Goal: Find contact information: Find contact information

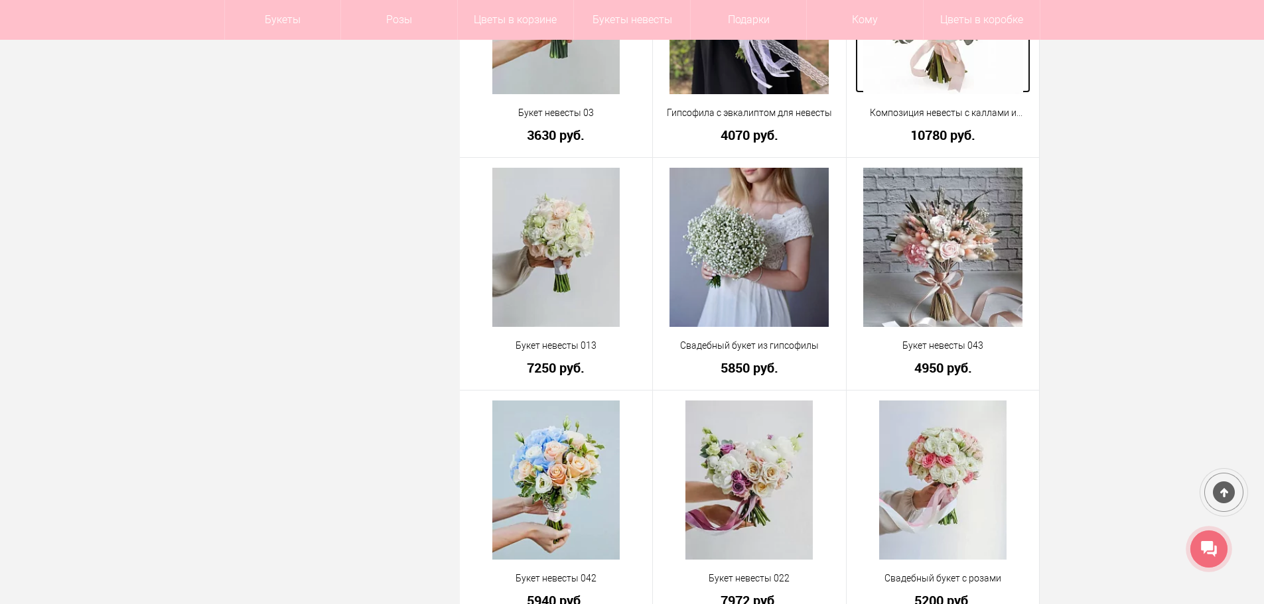
scroll to position [3649, 0]
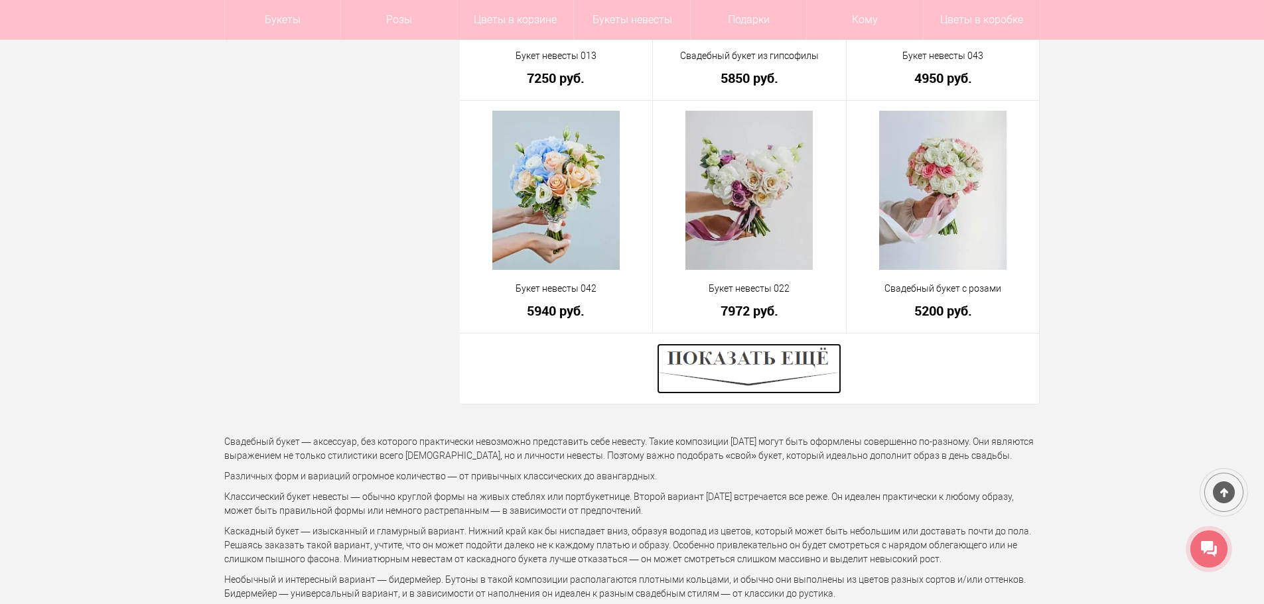
click at [754, 367] on img at bounding box center [749, 369] width 184 height 50
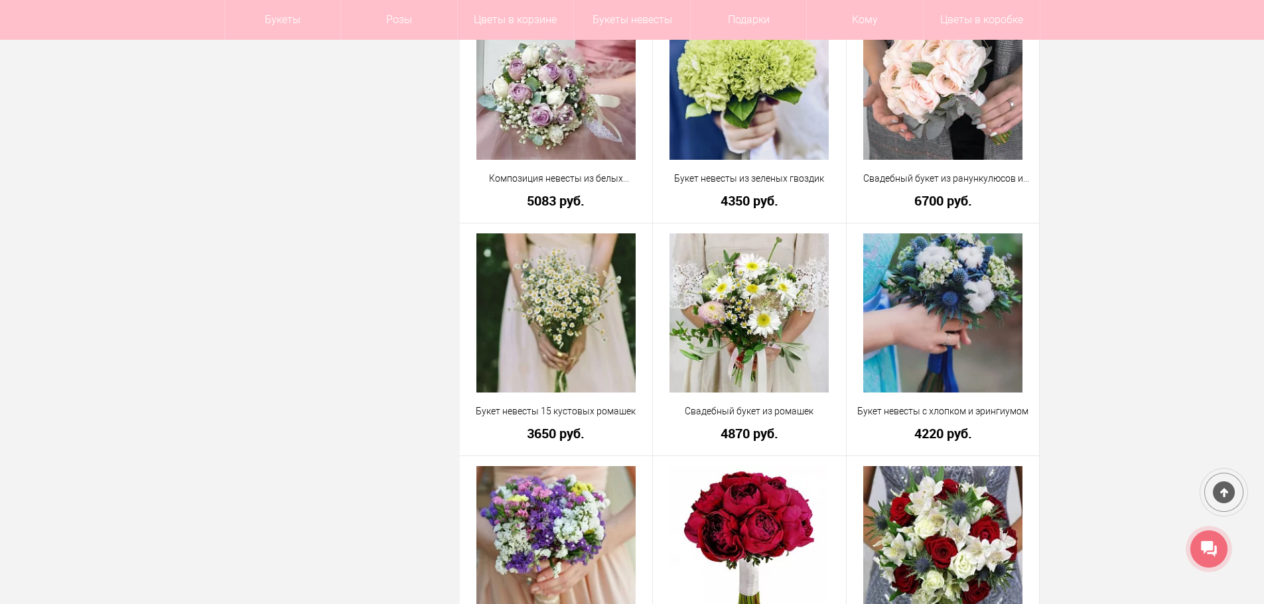
scroll to position [7298, 0]
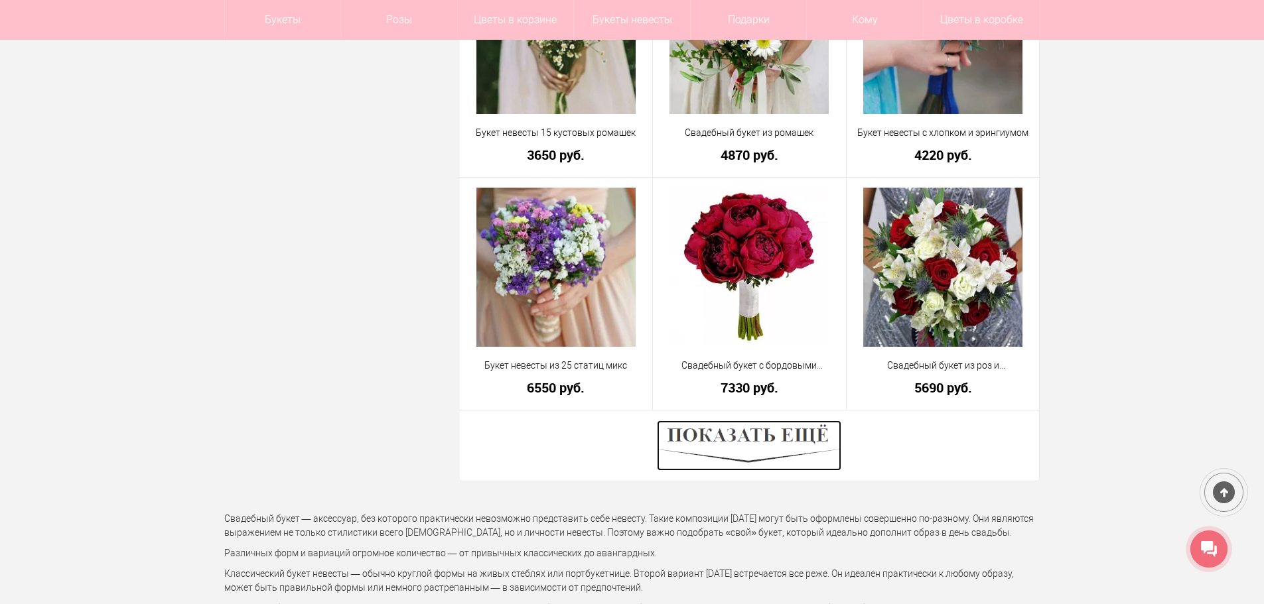
click at [774, 450] on img at bounding box center [749, 446] width 184 height 50
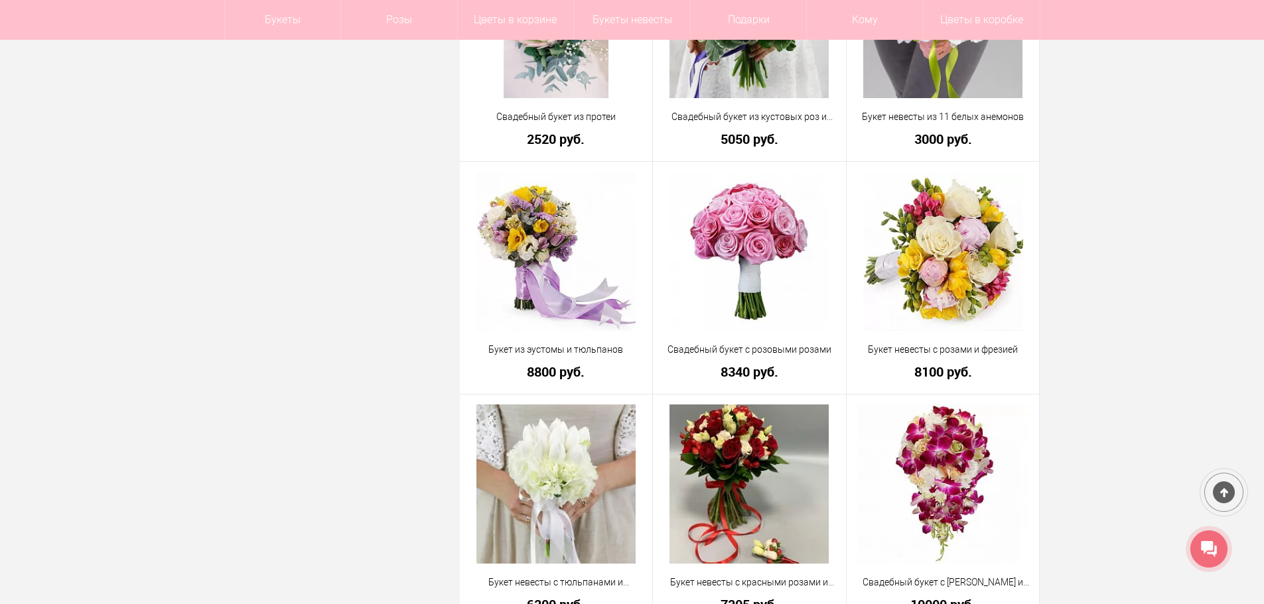
scroll to position [11080, 0]
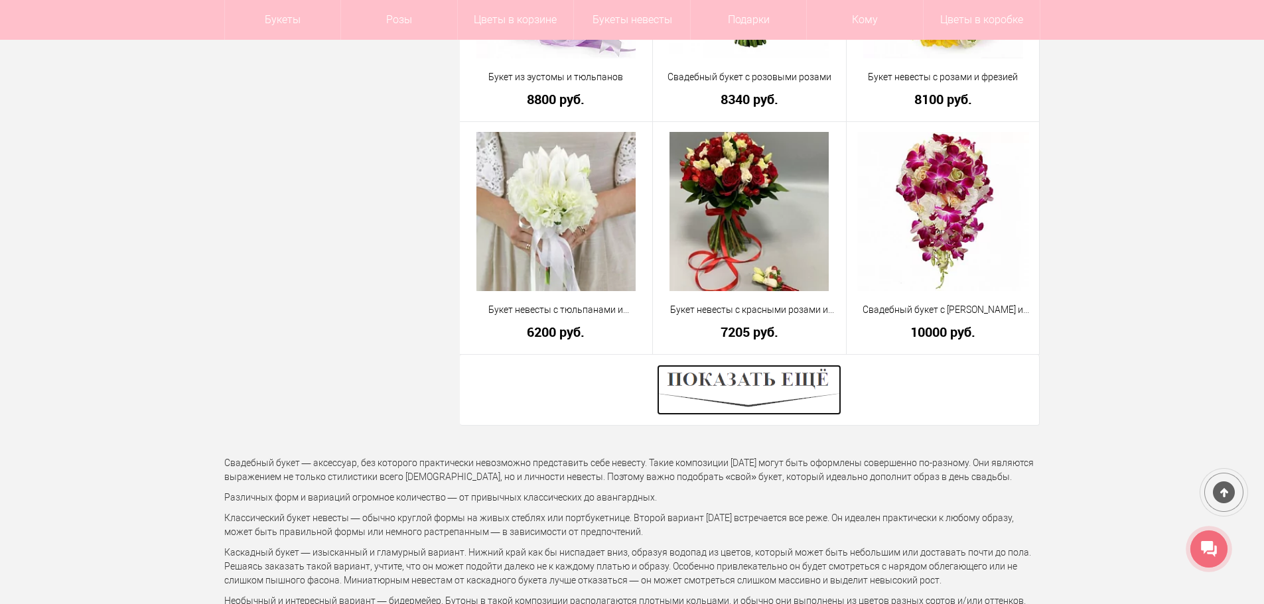
click at [788, 374] on img at bounding box center [749, 390] width 184 height 50
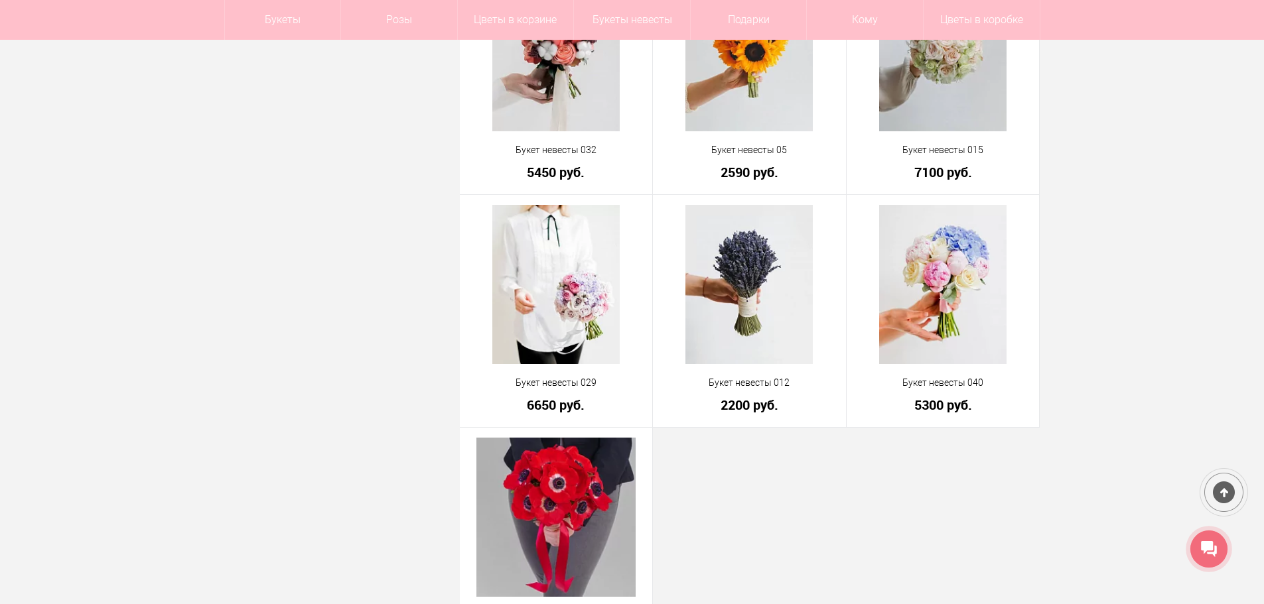
scroll to position [13734, 0]
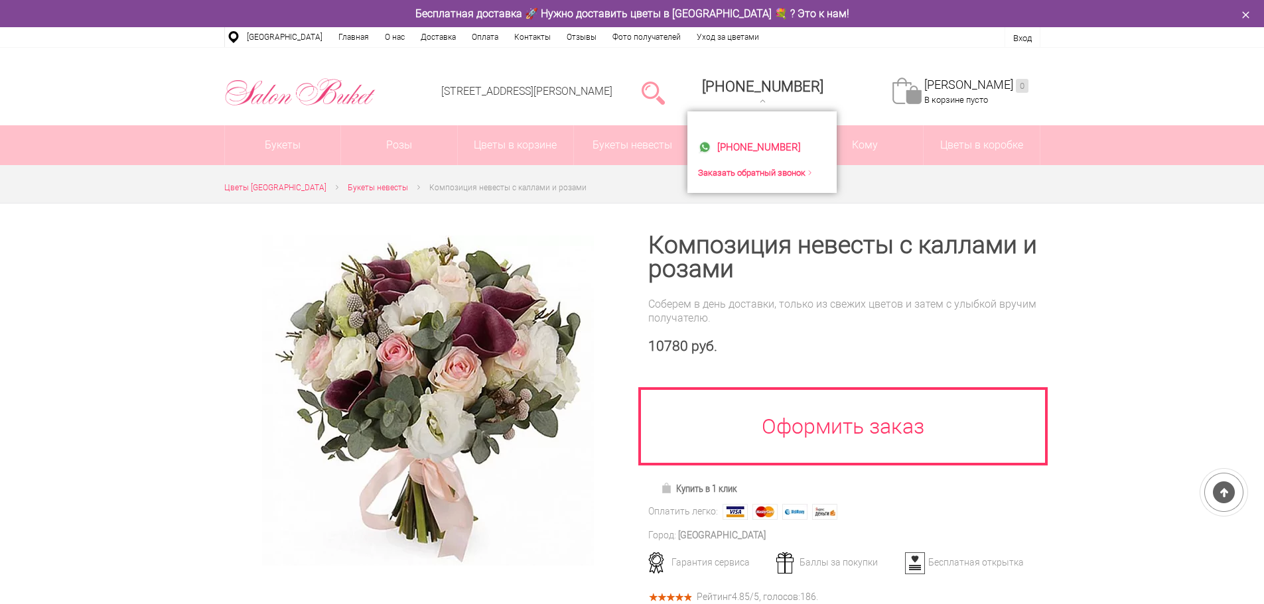
scroll to position [66, 0]
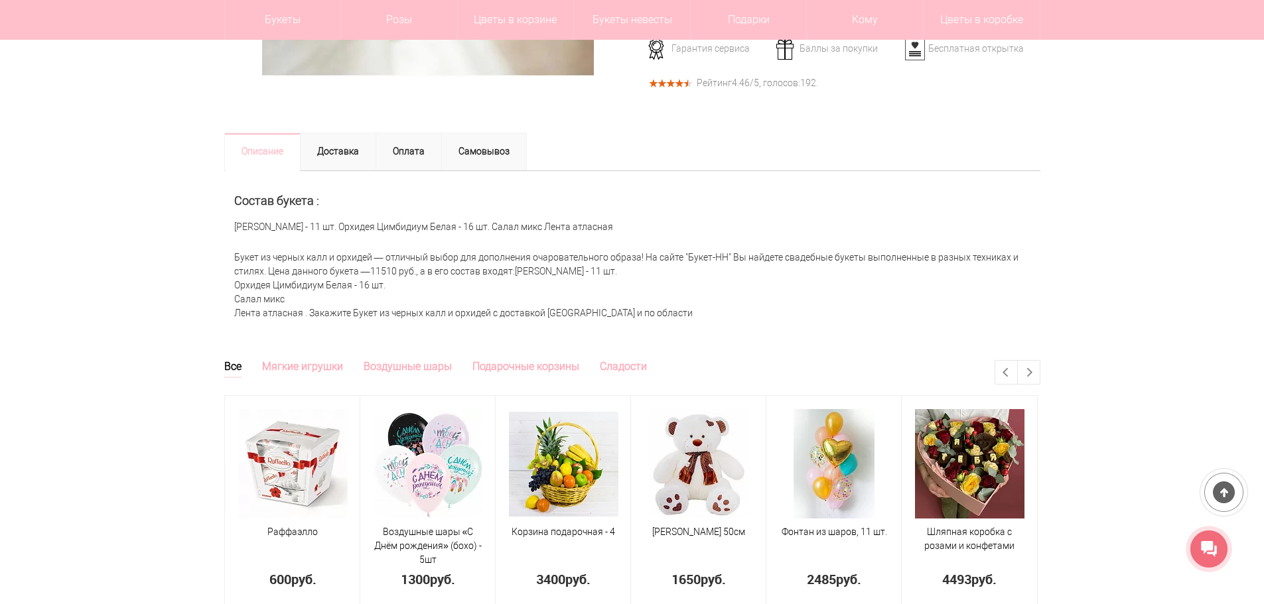
scroll to position [464, 0]
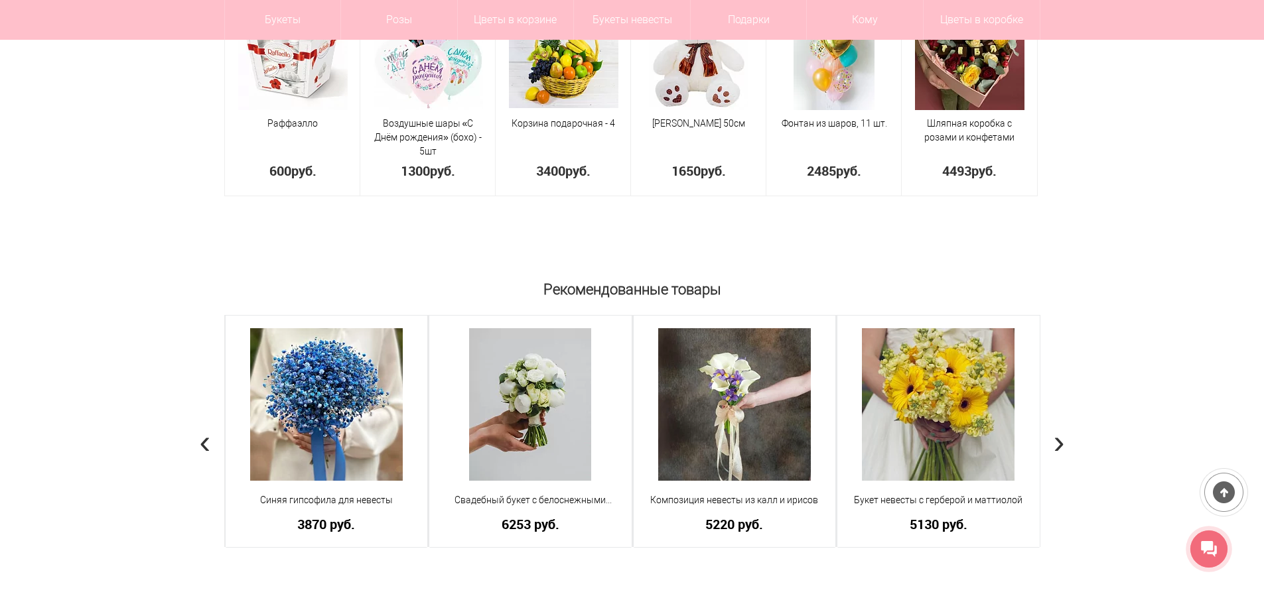
drag, startPoint x: 1256, startPoint y: 271, endPoint x: 1194, endPoint y: 253, distance: 64.7
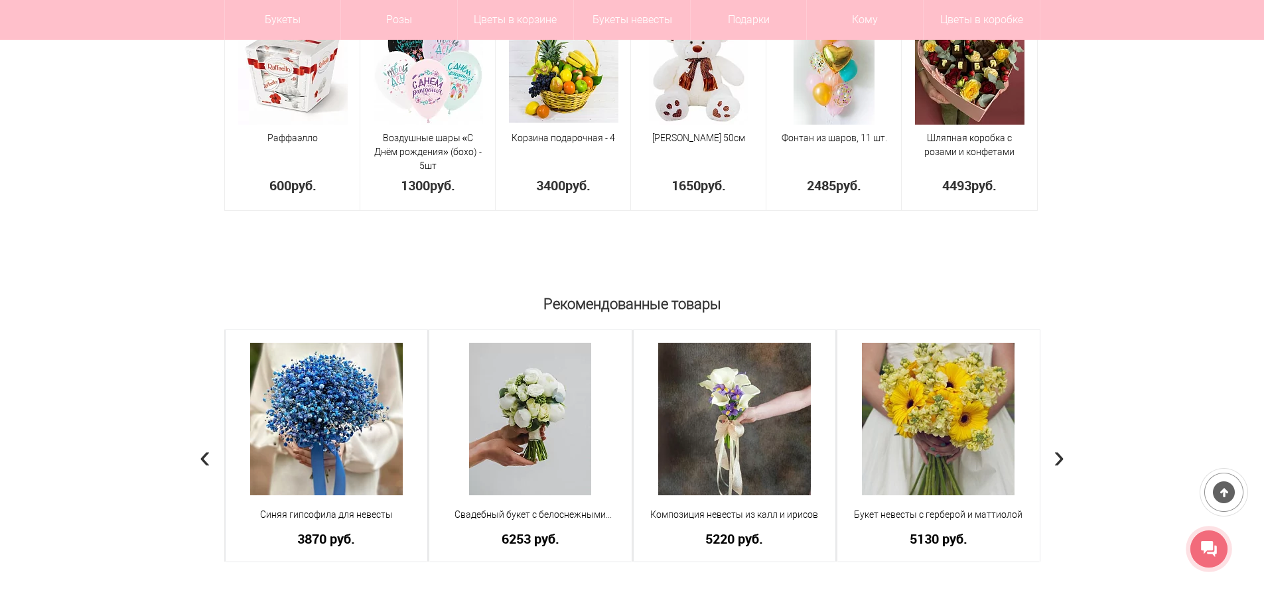
scroll to position [0, 0]
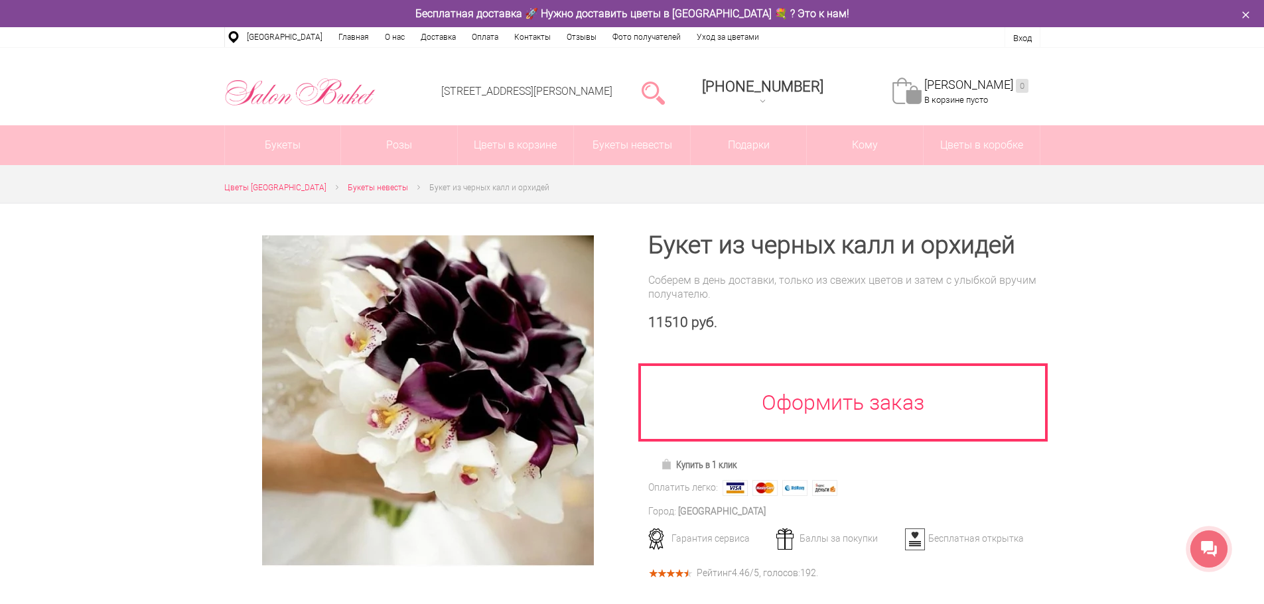
drag, startPoint x: 1186, startPoint y: 234, endPoint x: 1167, endPoint y: 11, distance: 223.8
click at [665, 93] on link at bounding box center [653, 92] width 23 height 27
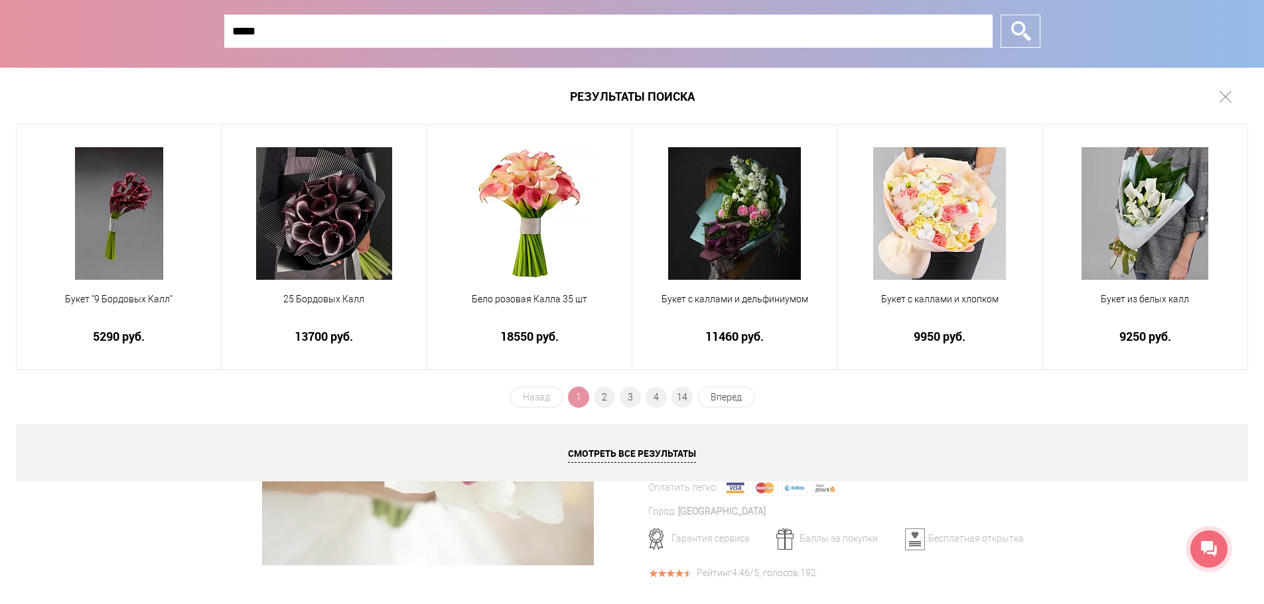
type input "*****"
click at [1001, 15] on input "*" at bounding box center [1021, 31] width 40 height 33
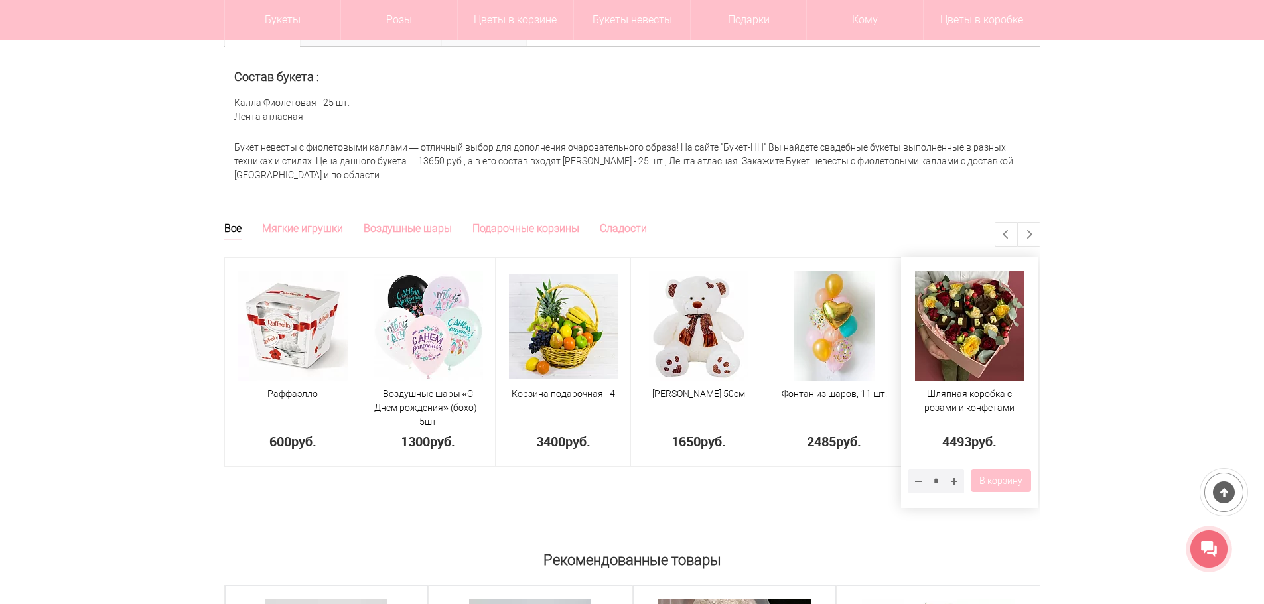
scroll to position [863, 0]
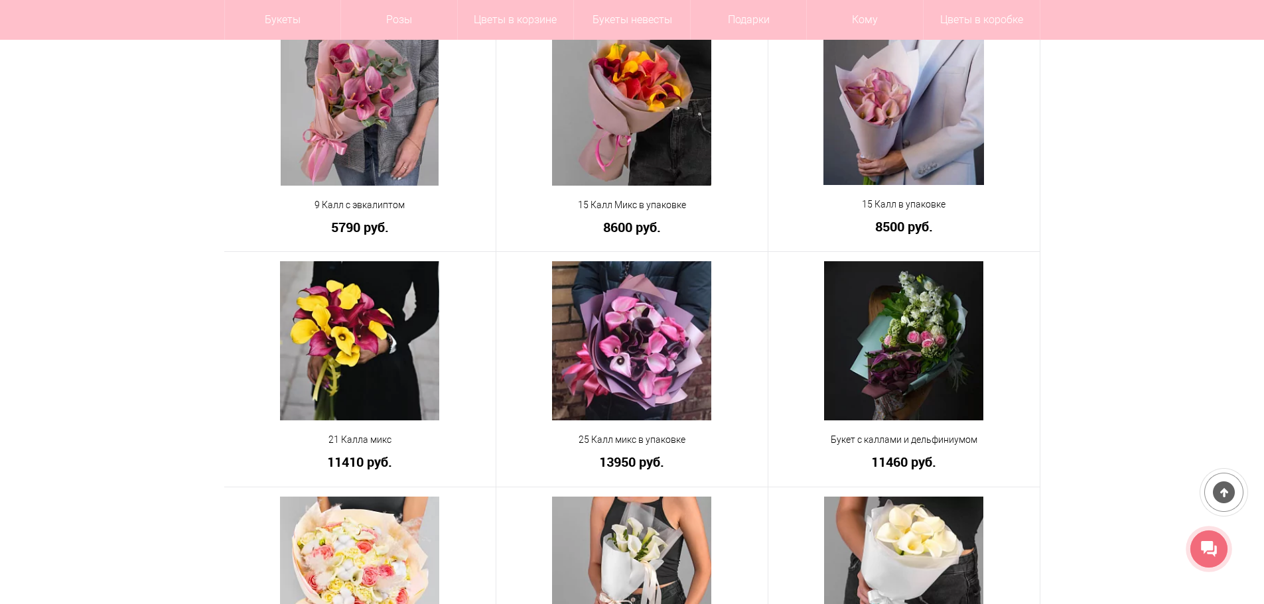
scroll to position [597, 0]
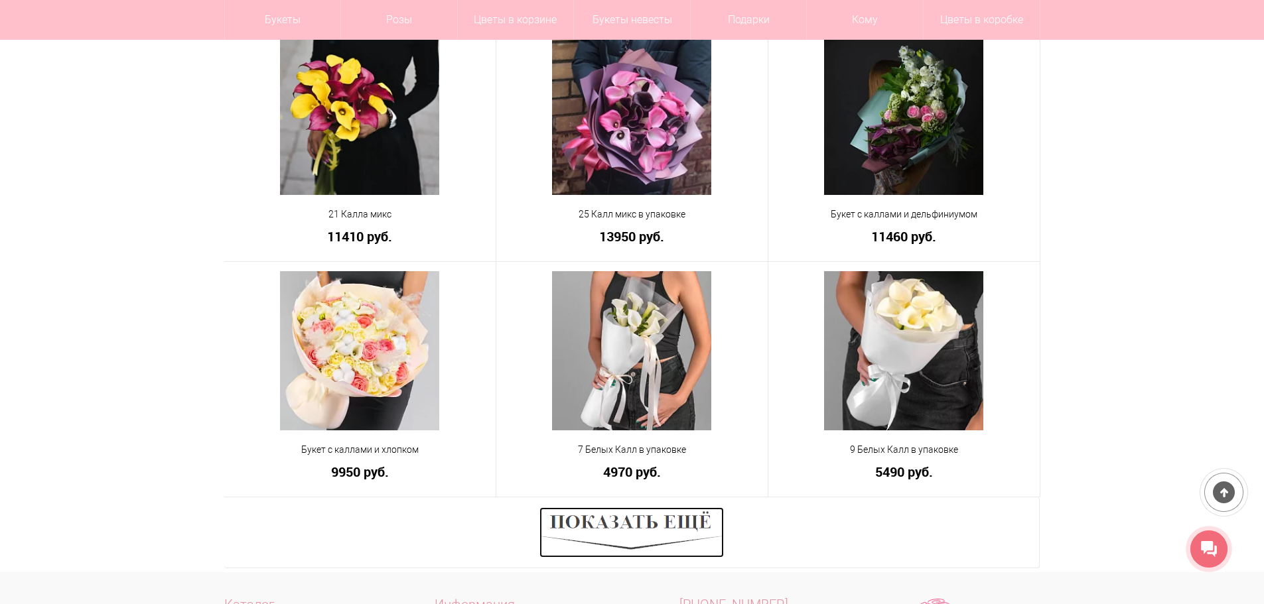
click at [671, 528] on img at bounding box center [631, 533] width 184 height 50
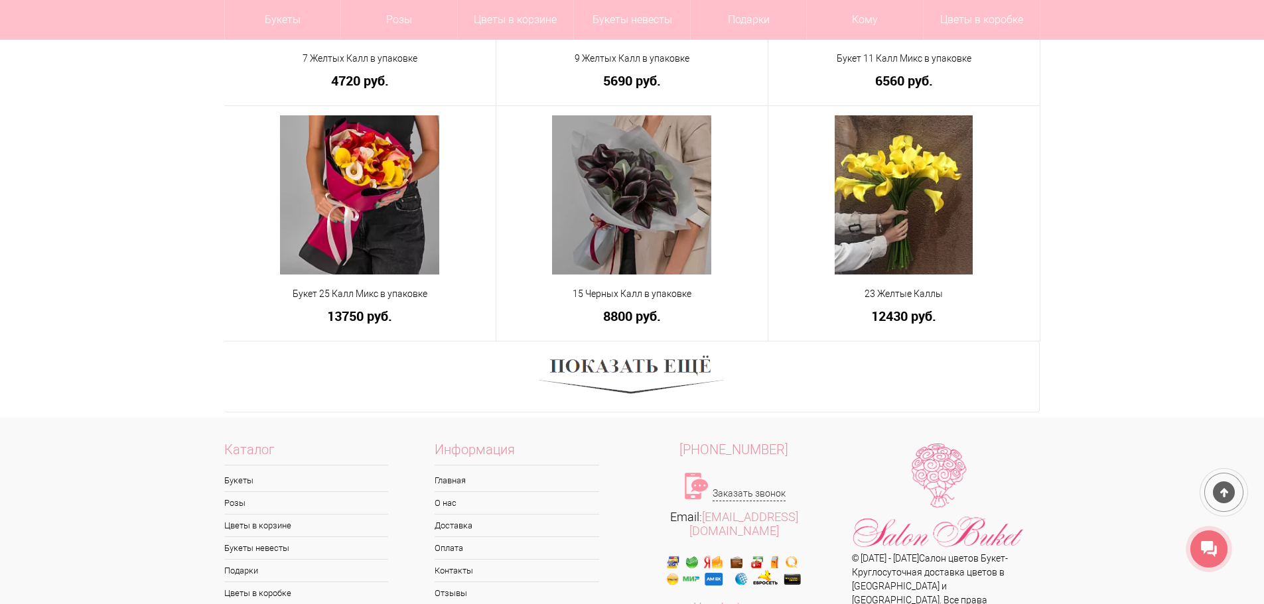
scroll to position [1725, 0]
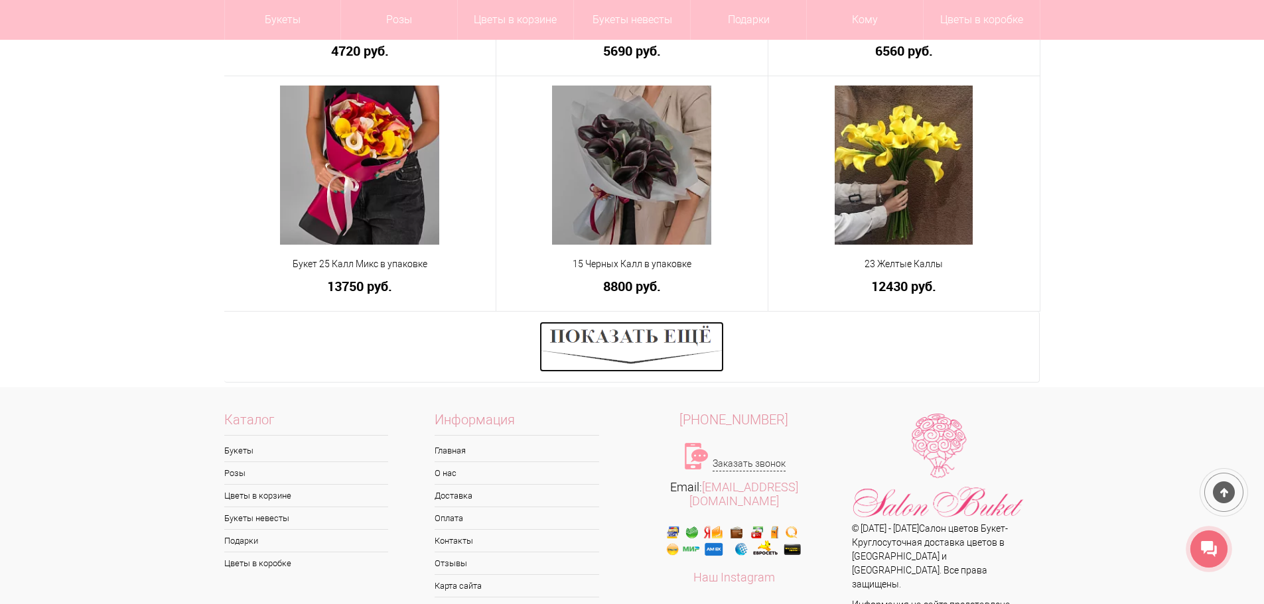
click at [641, 356] on img at bounding box center [631, 347] width 184 height 50
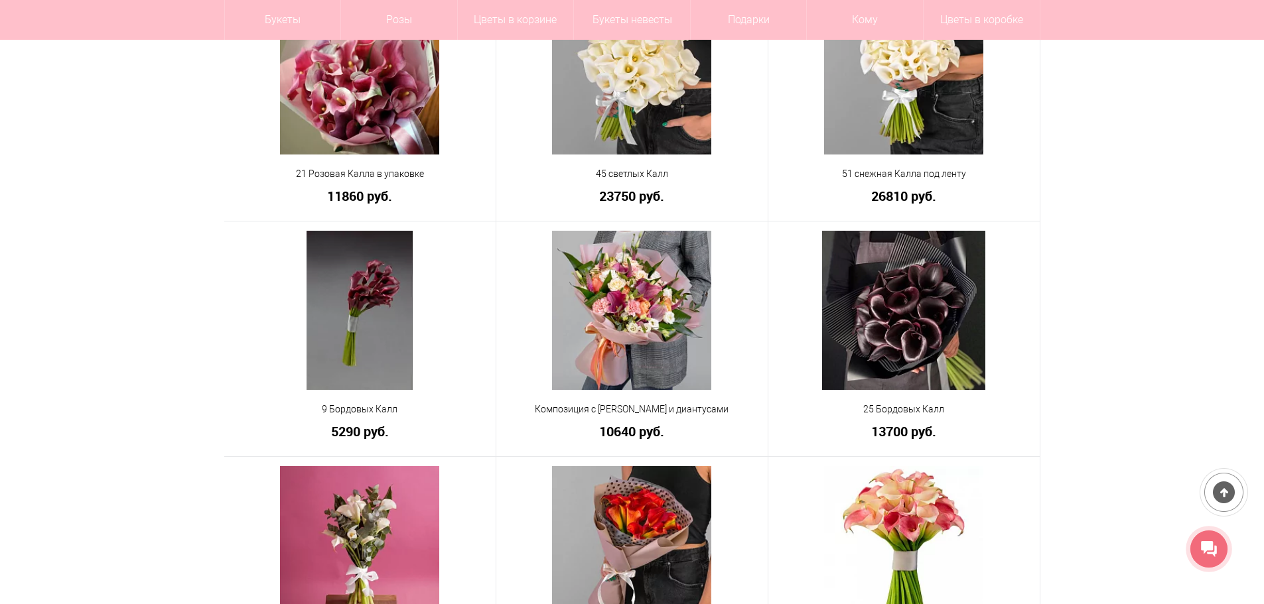
scroll to position [2521, 0]
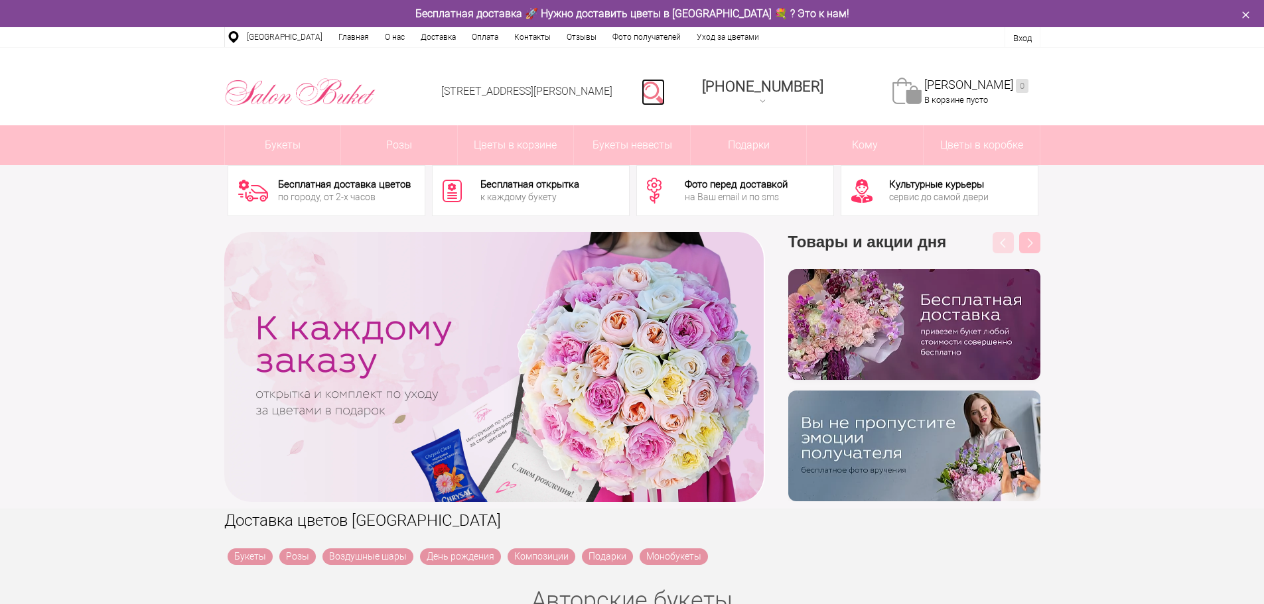
click at [665, 91] on link at bounding box center [653, 92] width 23 height 27
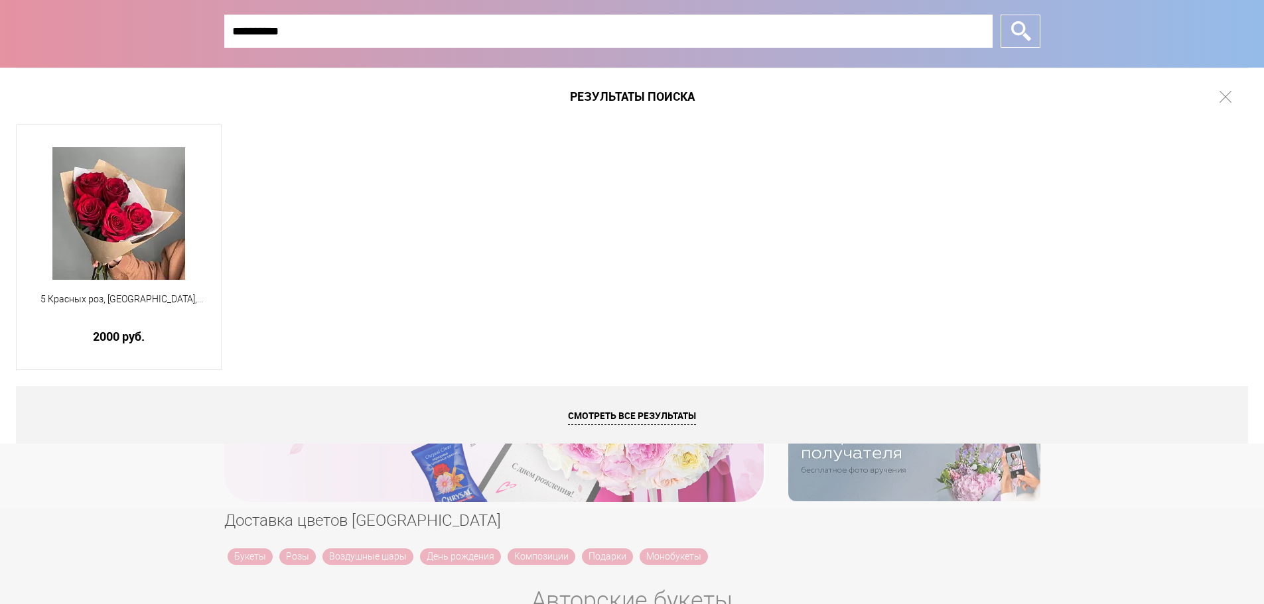
type input "**********"
click at [1001, 15] on input "*" at bounding box center [1021, 31] width 40 height 33
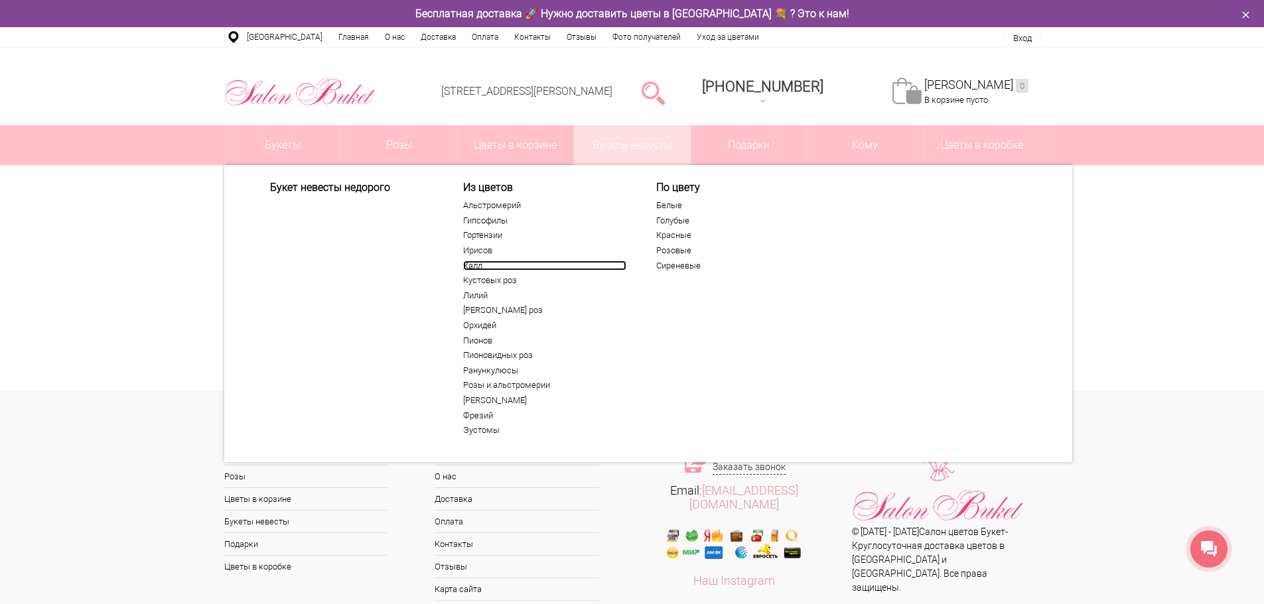
click at [473, 267] on link "Калл" at bounding box center [544, 266] width 163 height 11
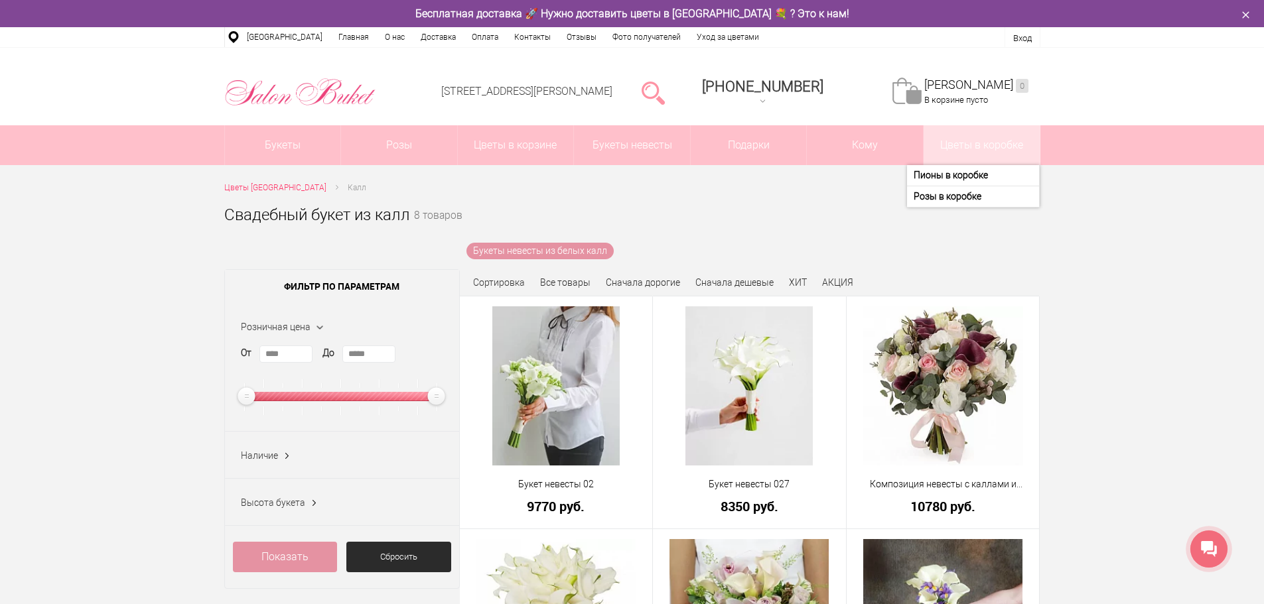
drag, startPoint x: 1065, startPoint y: 259, endPoint x: 1027, endPoint y: 135, distance: 129.1
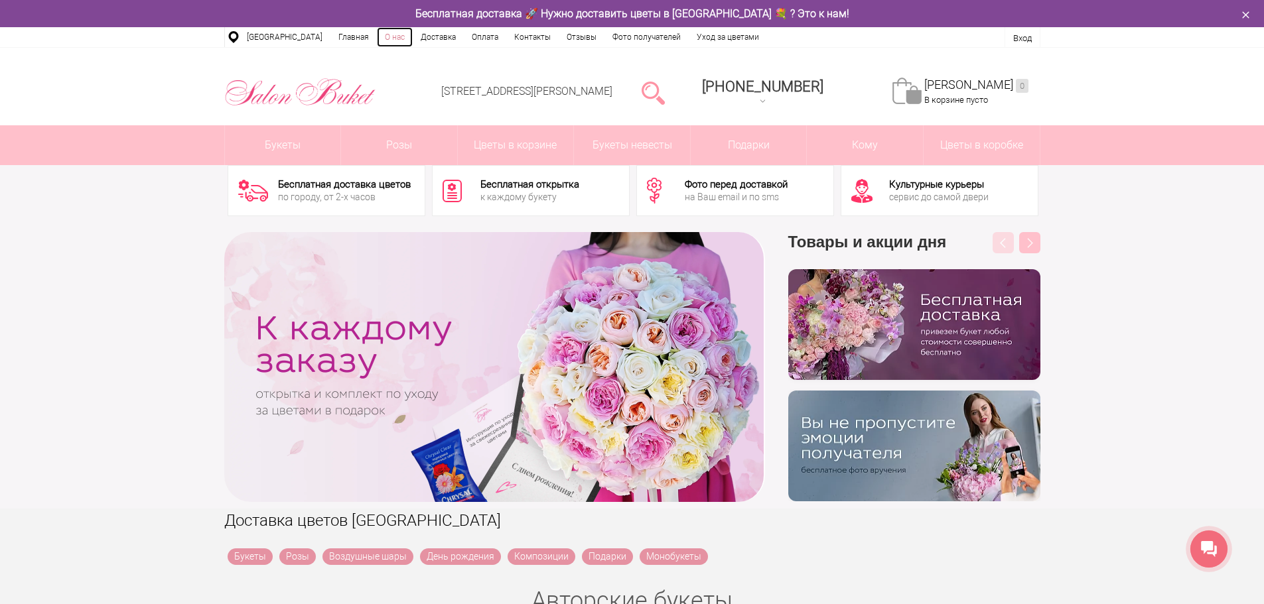
click at [387, 35] on link "О нас" at bounding box center [395, 37] width 36 height 20
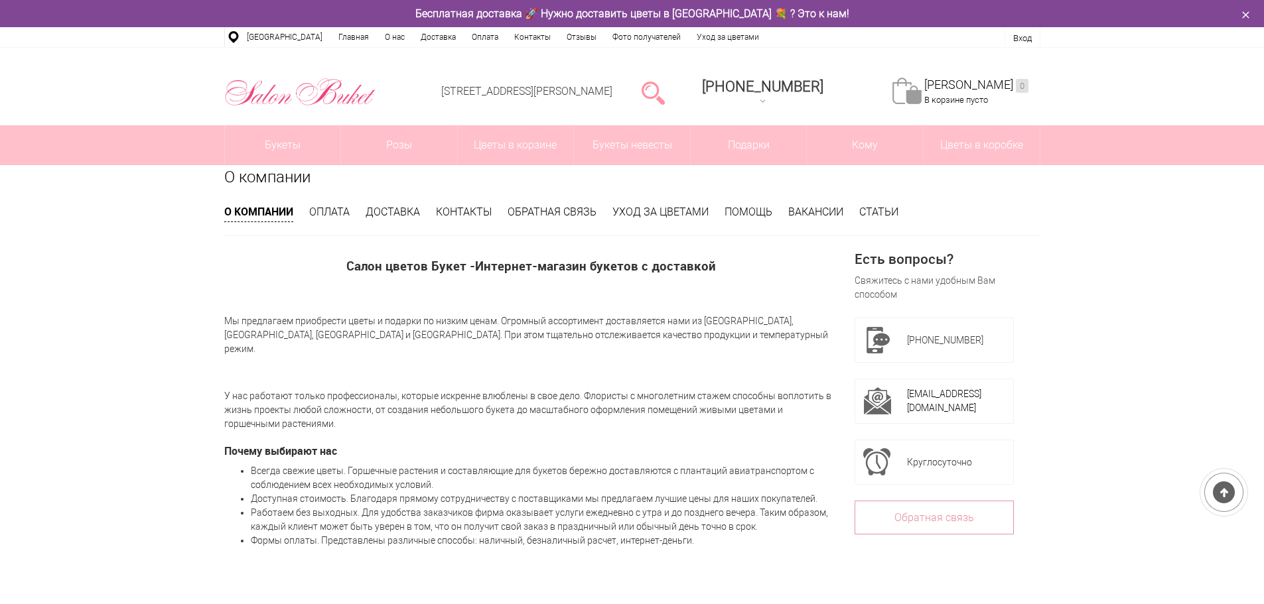
scroll to position [341, 0]
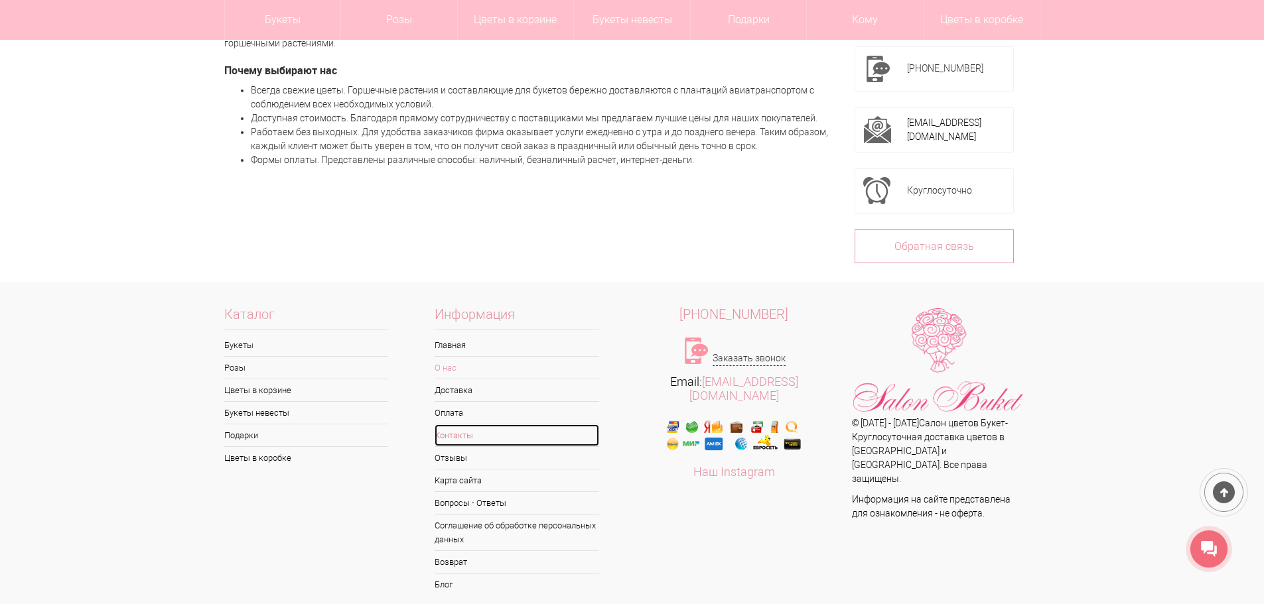
click at [474, 425] on link "Контакты" at bounding box center [517, 436] width 165 height 22
